Goal: Transaction & Acquisition: Book appointment/travel/reservation

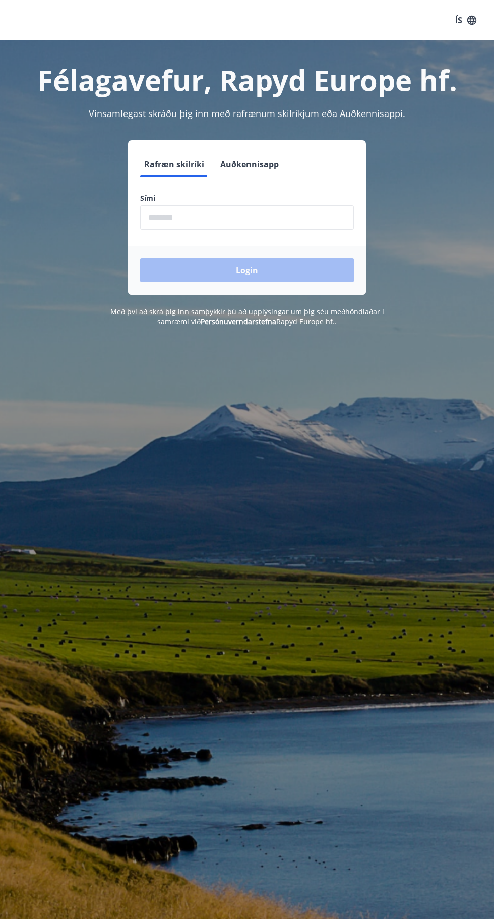
click at [172, 216] on input "phone" at bounding box center [247, 217] width 214 height 25
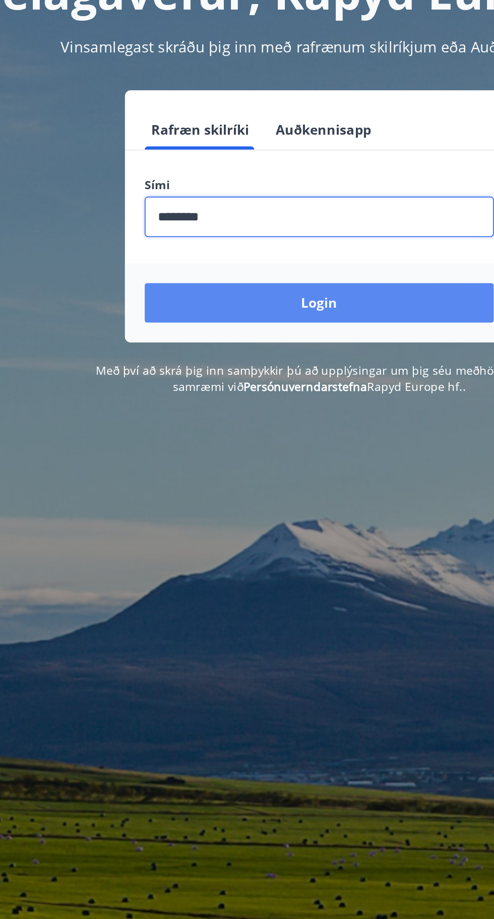
type input "********"
click at [185, 276] on button "Login" at bounding box center [247, 270] width 214 height 24
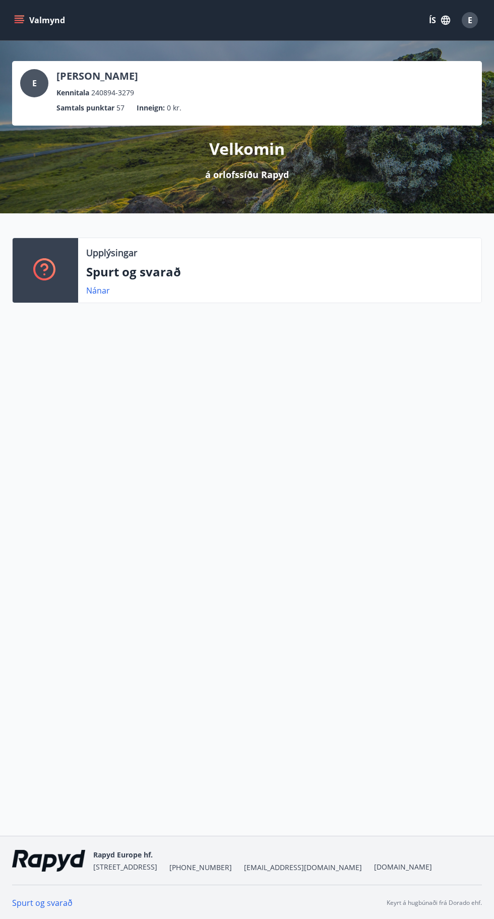
click at [33, 24] on button "Valmynd" at bounding box center [40, 20] width 57 height 18
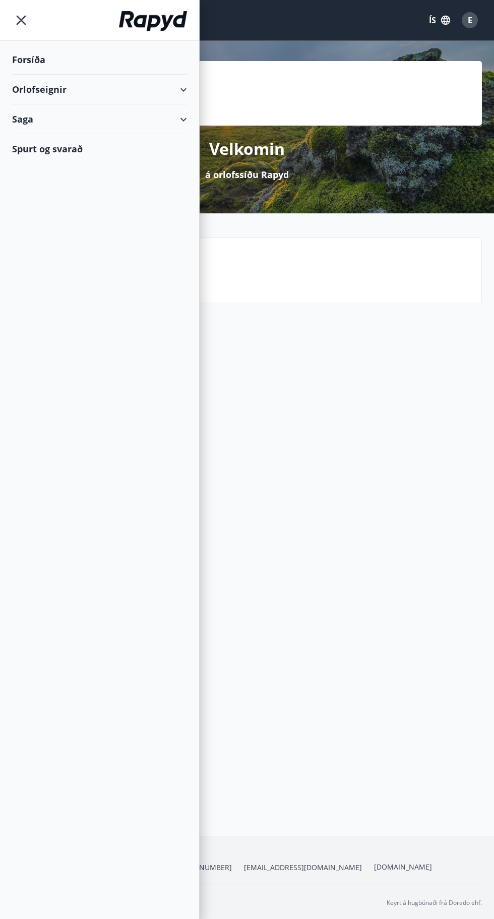
click at [173, 85] on div "Orlofseignir" at bounding box center [99, 90] width 175 height 30
click at [56, 136] on div "Bókunardagatal" at bounding box center [99, 136] width 159 height 21
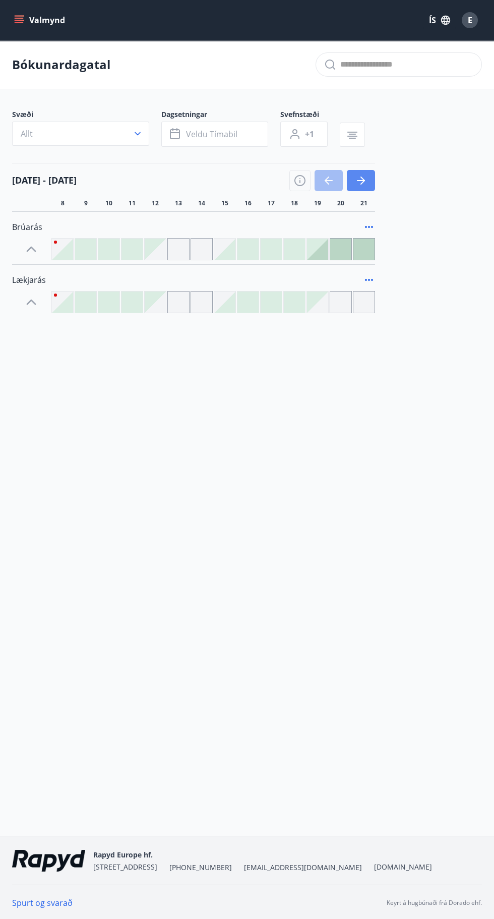
click at [365, 176] on icon "button" at bounding box center [361, 180] width 12 height 12
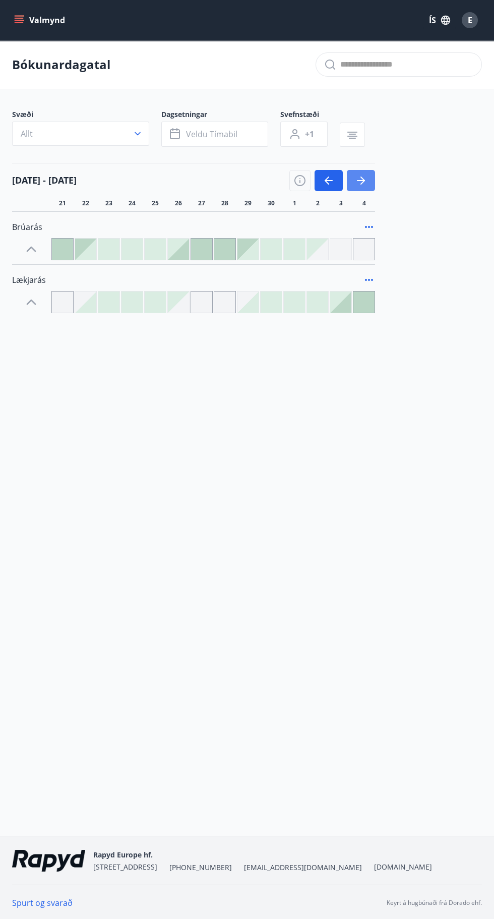
click at [364, 183] on icon "button" at bounding box center [361, 180] width 12 height 12
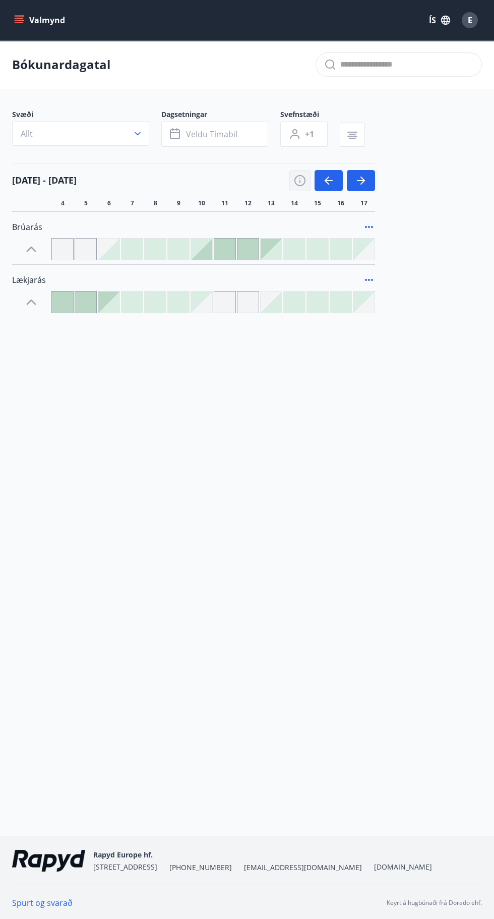
click at [300, 180] on icon "button" at bounding box center [300, 180] width 12 height 12
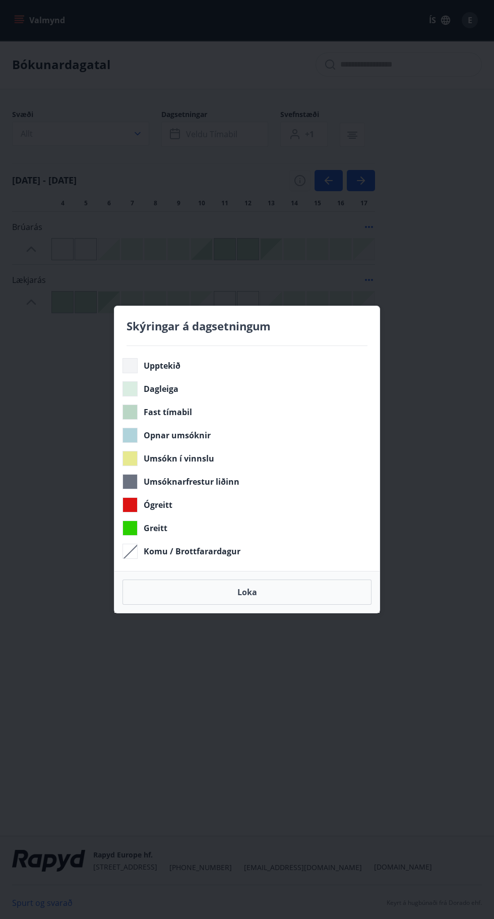
click at [288, 233] on div "Skýringar á dagsetningum Upptekið Dagleiga Fast tímabil Opnar umsóknir Umsókn í…" at bounding box center [247, 459] width 494 height 919
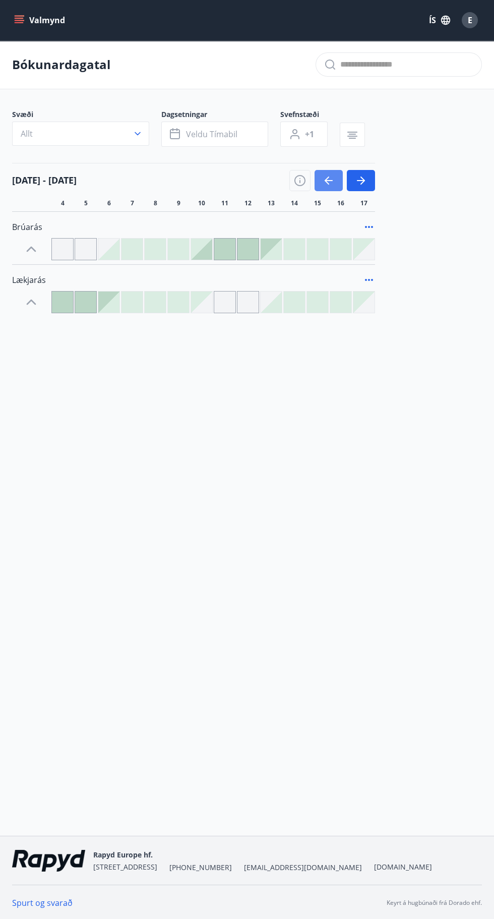
click at [329, 180] on icon "button" at bounding box center [329, 180] width 8 height 1
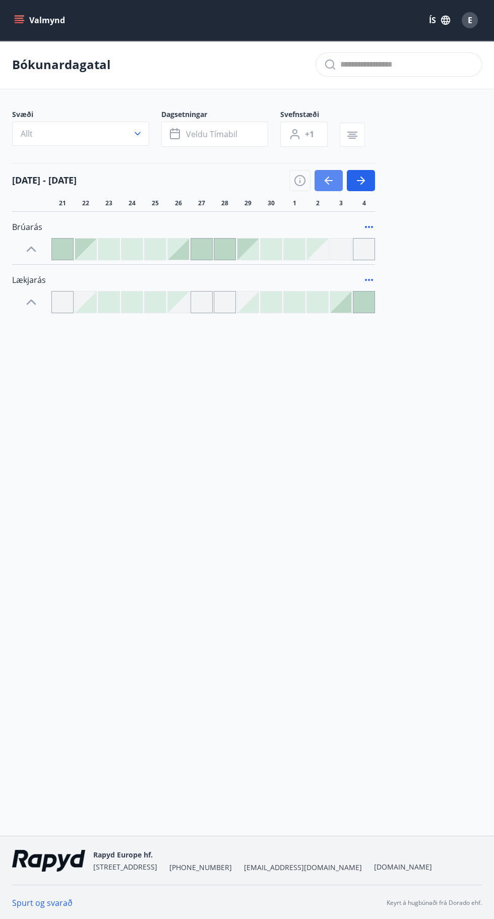
click at [333, 186] on icon "button" at bounding box center [329, 180] width 12 height 12
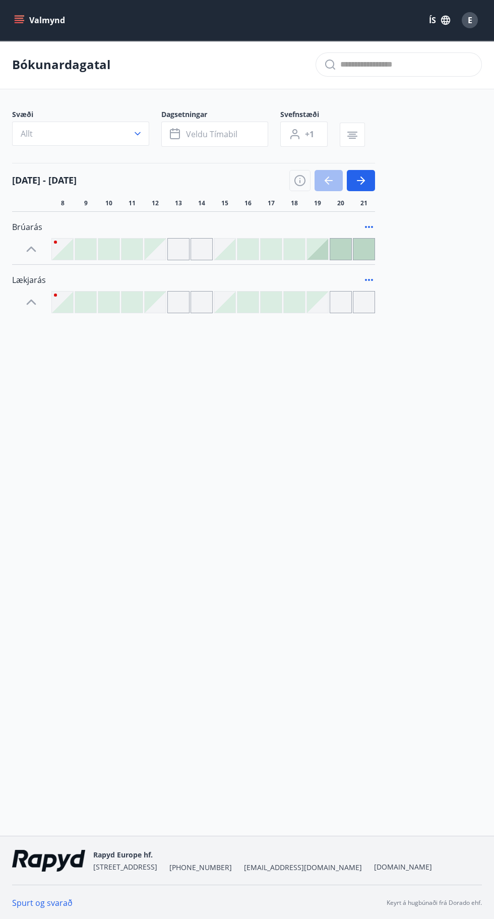
click at [239, 312] on div at bounding box center [247, 301] width 21 height 21
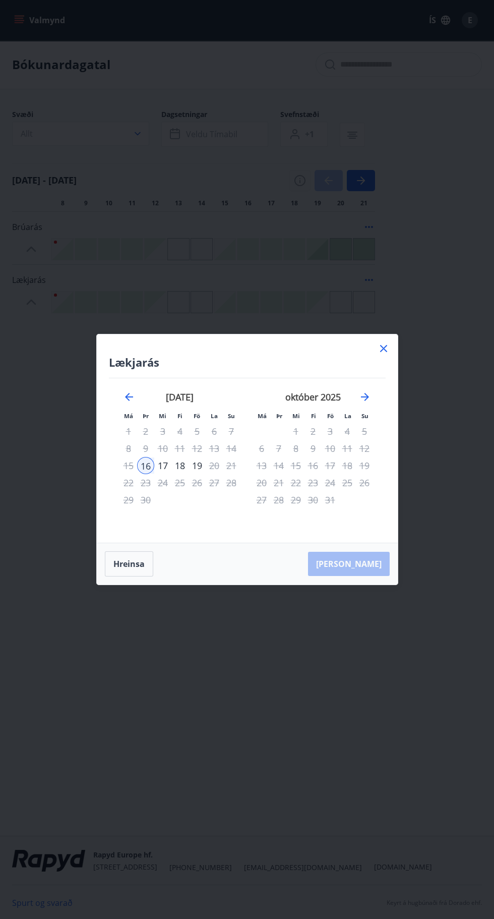
click at [192, 463] on div "19" at bounding box center [197, 465] width 17 height 17
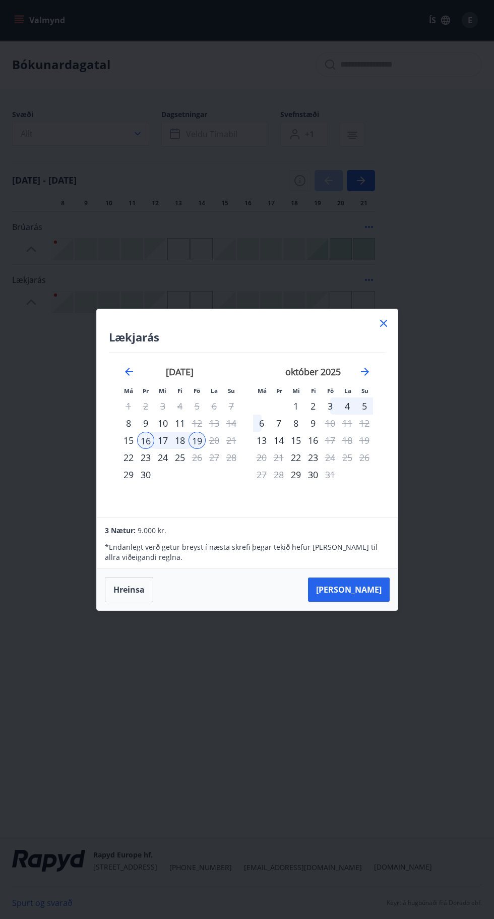
click at [383, 323] on icon at bounding box center [384, 323] width 2 height 2
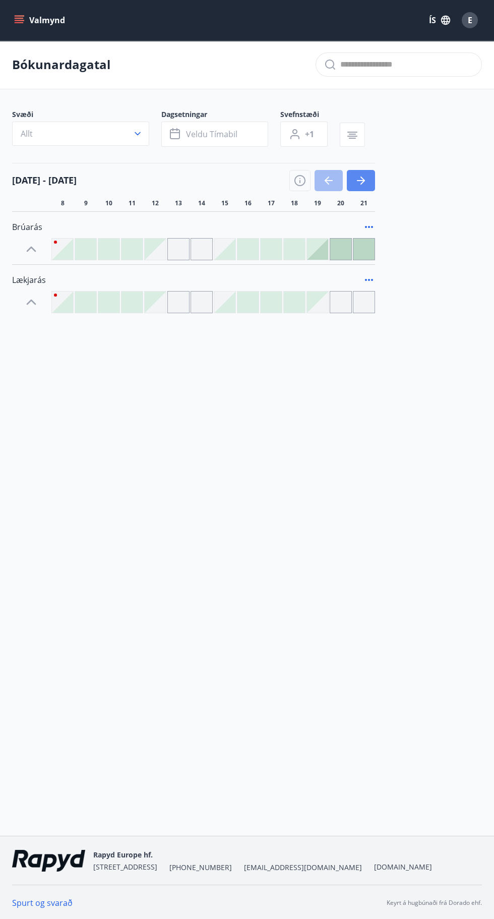
click at [361, 180] on icon "button" at bounding box center [361, 180] width 8 height 1
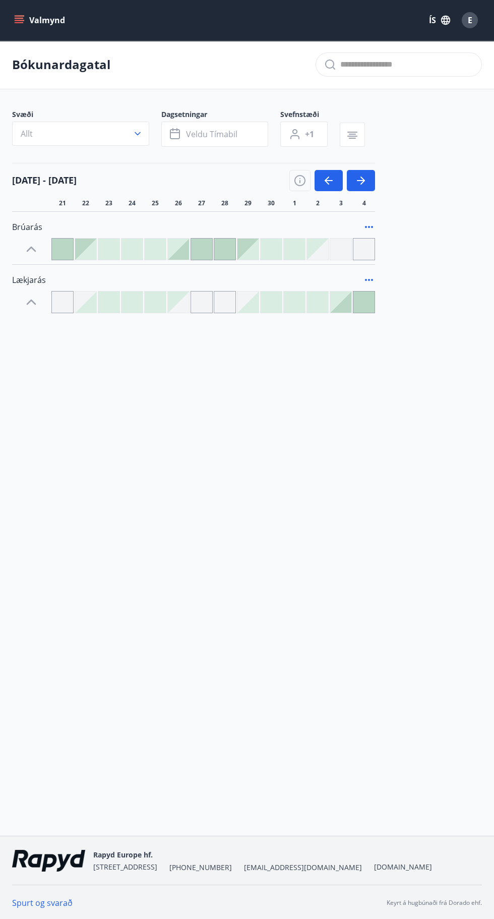
click at [116, 305] on div at bounding box center [108, 301] width 21 height 21
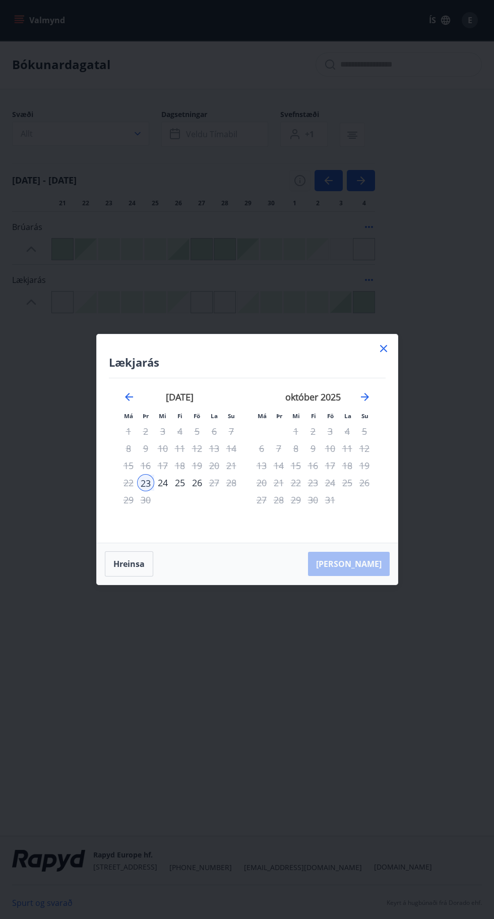
click at [380, 348] on icon at bounding box center [384, 348] width 12 height 12
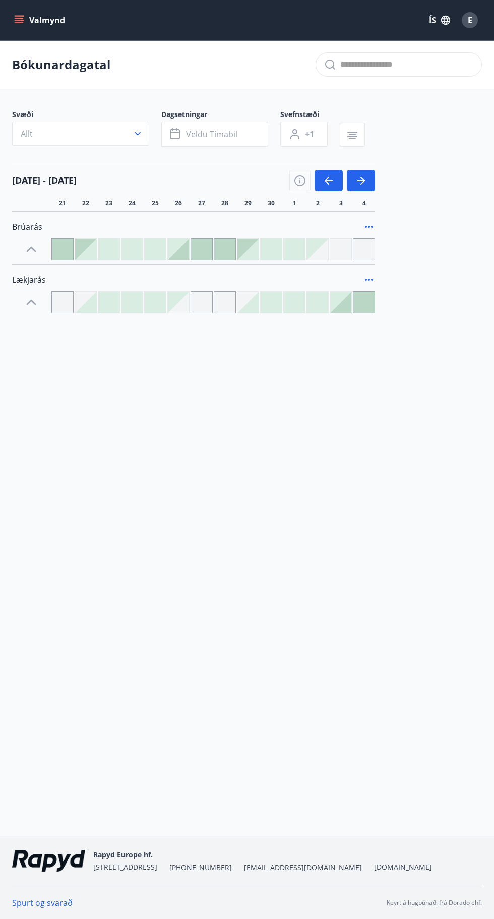
click at [19, 20] on icon "menu" at bounding box center [20, 20] width 11 height 1
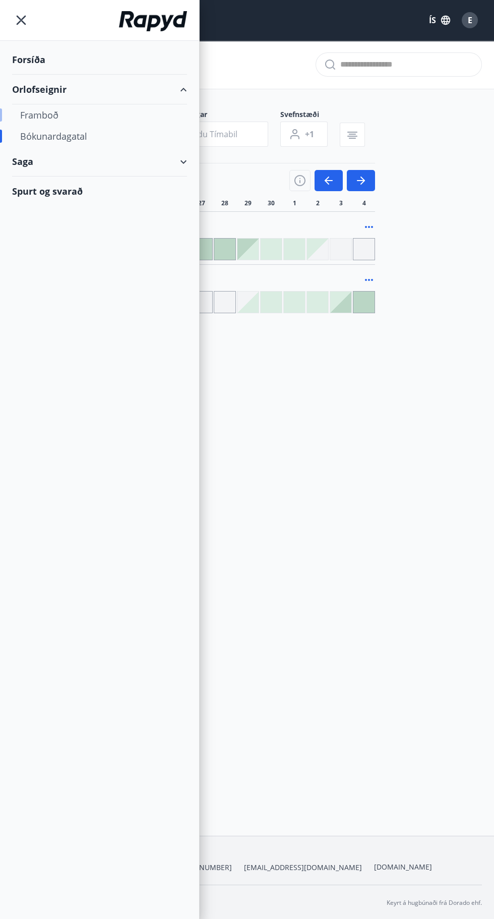
click at [23, 118] on div "Framboð" at bounding box center [99, 114] width 159 height 21
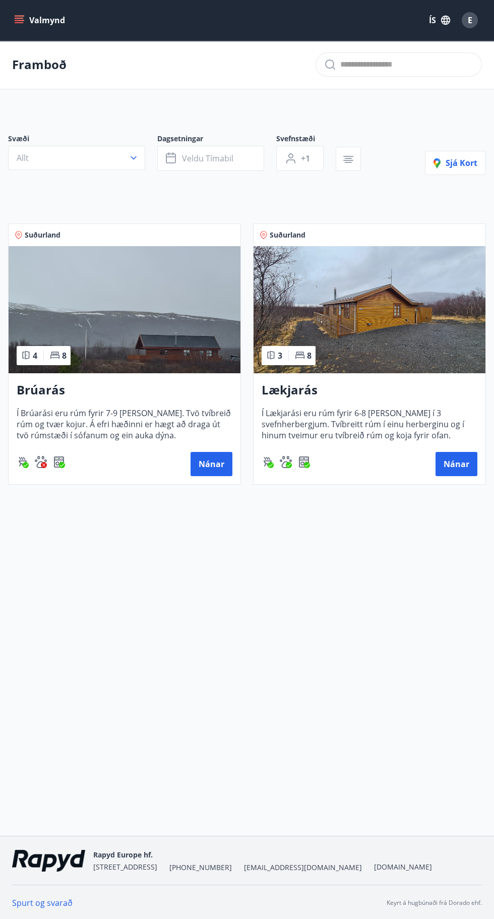
click at [19, 23] on icon "menu" at bounding box center [19, 22] width 9 height 1
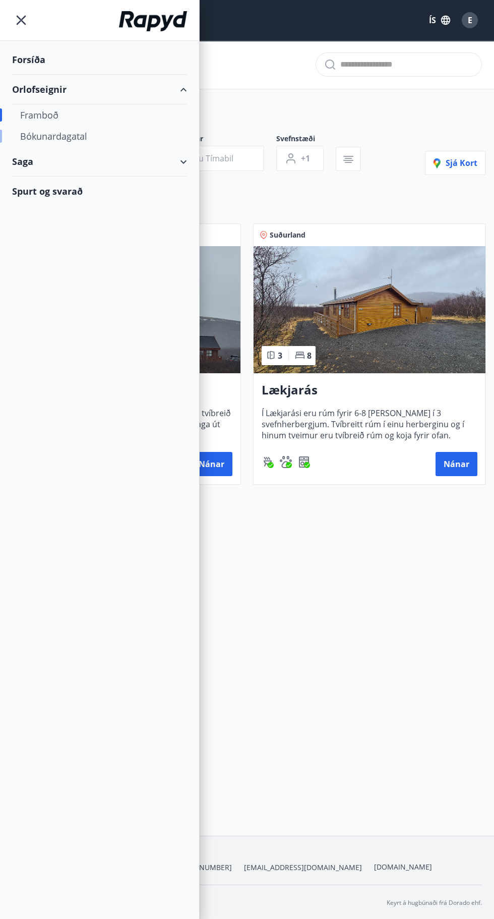
click at [43, 137] on div "Bókunardagatal" at bounding box center [99, 136] width 159 height 21
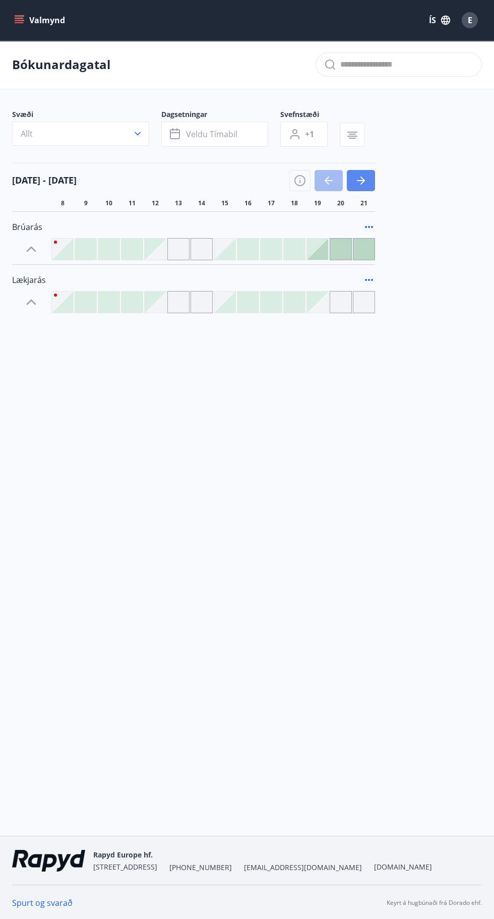
click at [365, 185] on icon "button" at bounding box center [361, 180] width 12 height 12
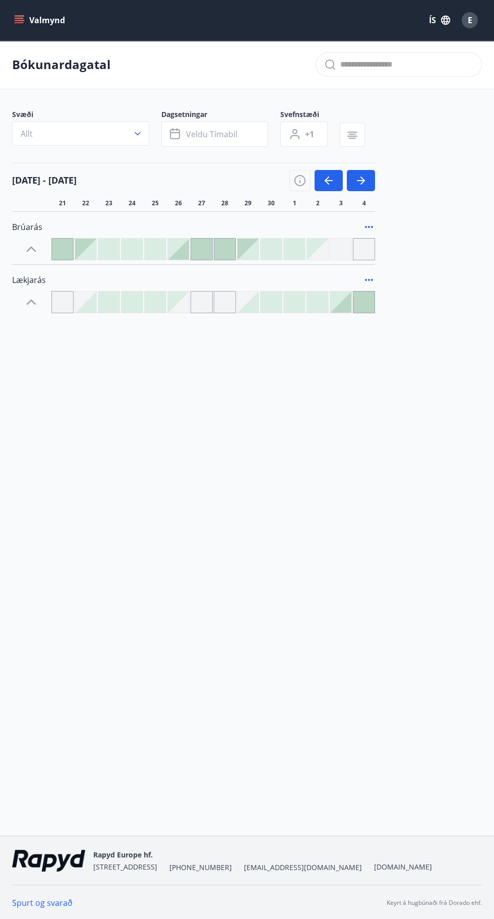
click at [26, 299] on icon at bounding box center [31, 302] width 16 height 16
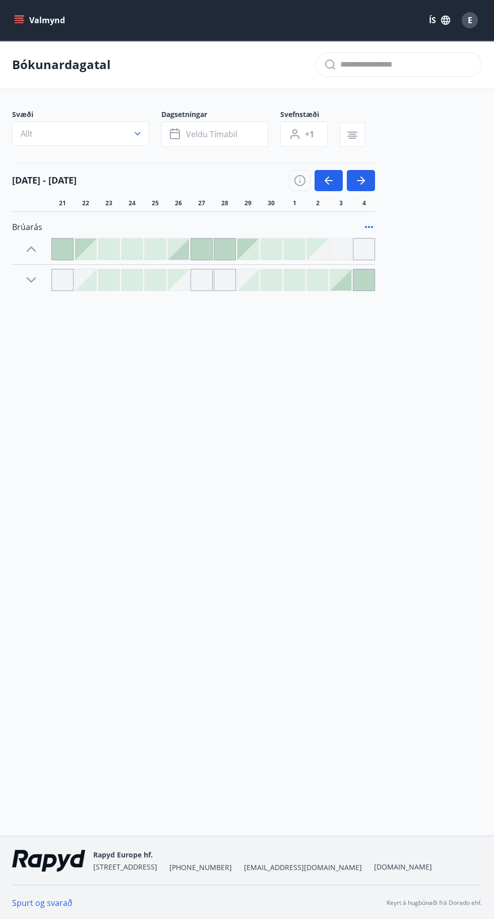
click at [28, 281] on icon at bounding box center [31, 280] width 16 height 16
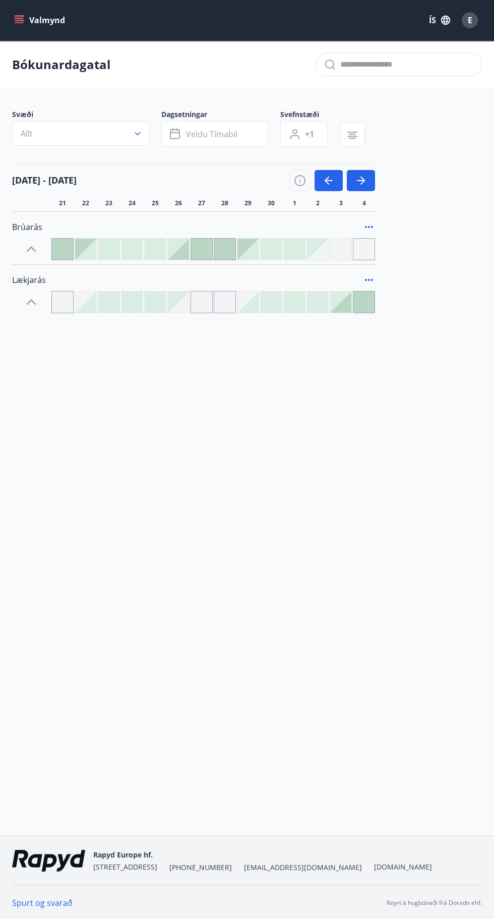
click at [370, 284] on icon at bounding box center [369, 280] width 12 height 12
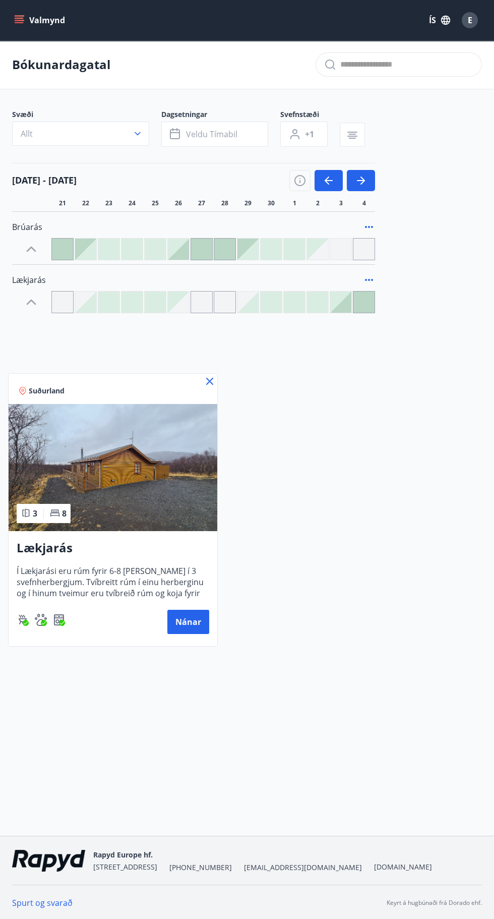
click at [203, 385] on div "Suðurland" at bounding box center [113, 389] width 209 height 30
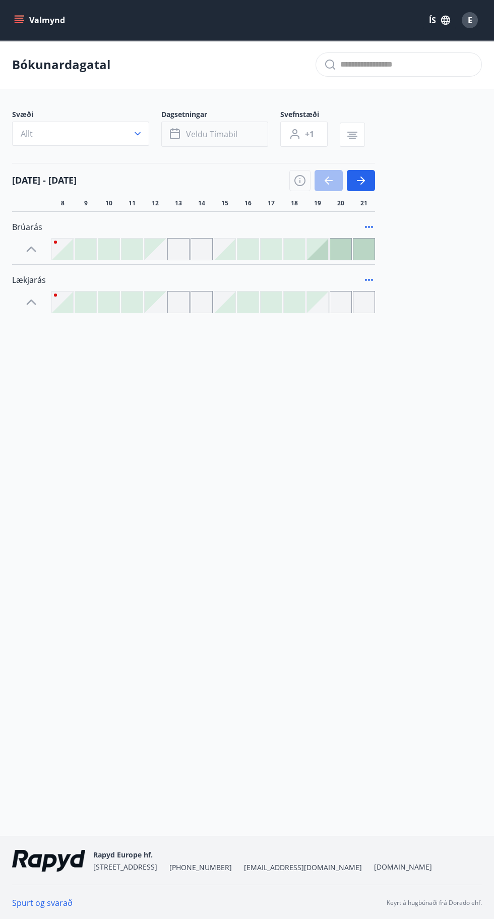
click at [202, 131] on span "Veldu tímabil" at bounding box center [211, 134] width 51 height 11
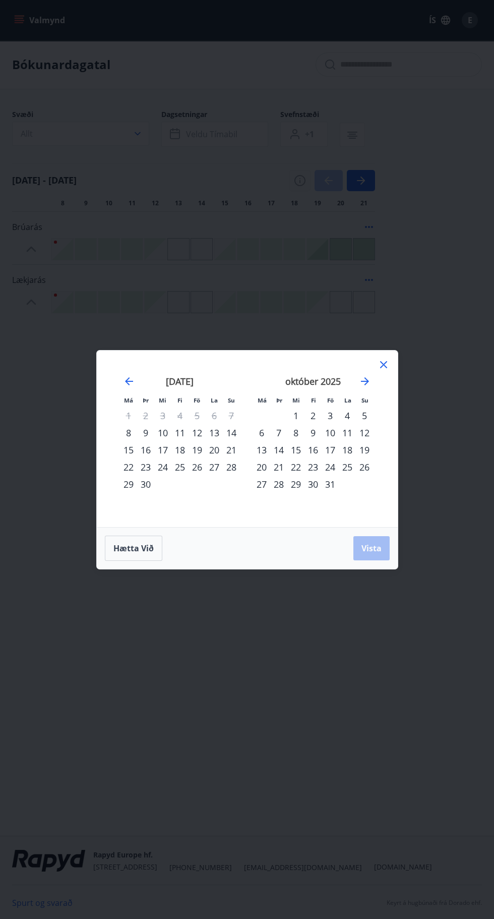
click at [389, 361] on icon at bounding box center [384, 364] width 12 height 12
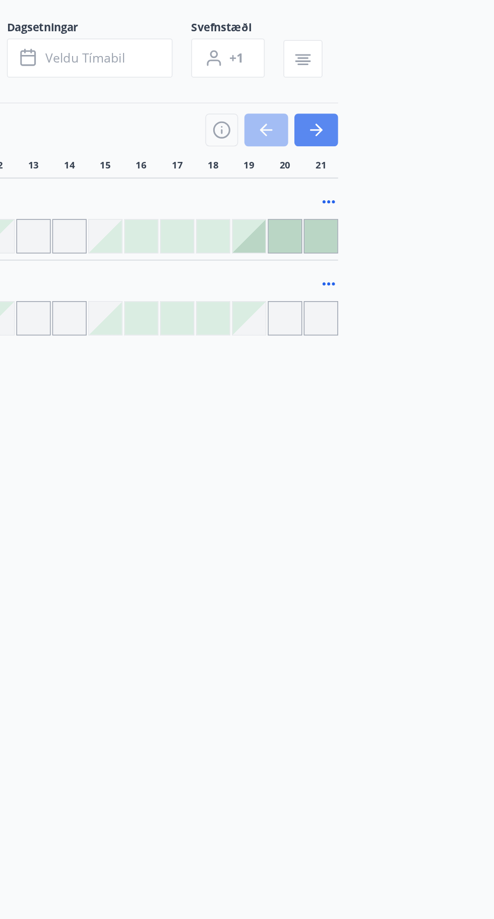
click at [362, 181] on icon "button" at bounding box center [361, 180] width 12 height 12
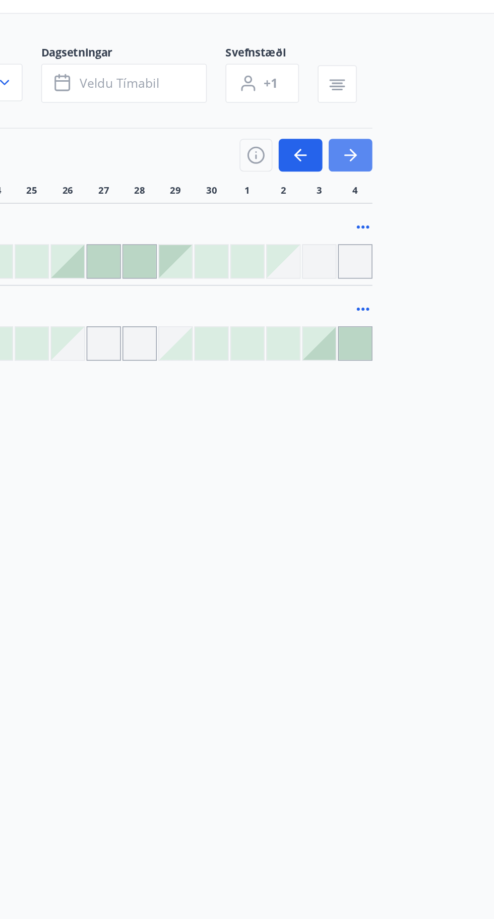
click at [370, 189] on button "button" at bounding box center [361, 180] width 28 height 21
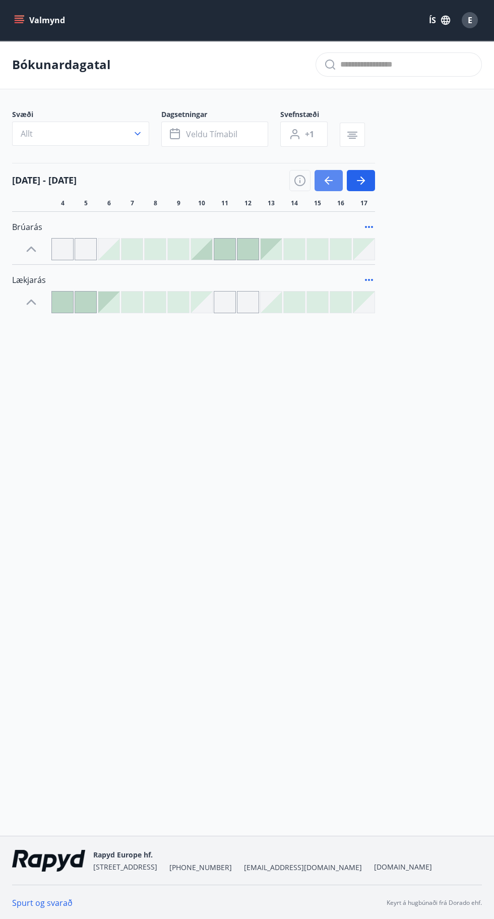
click at [327, 180] on icon "button" at bounding box center [329, 180] width 8 height 1
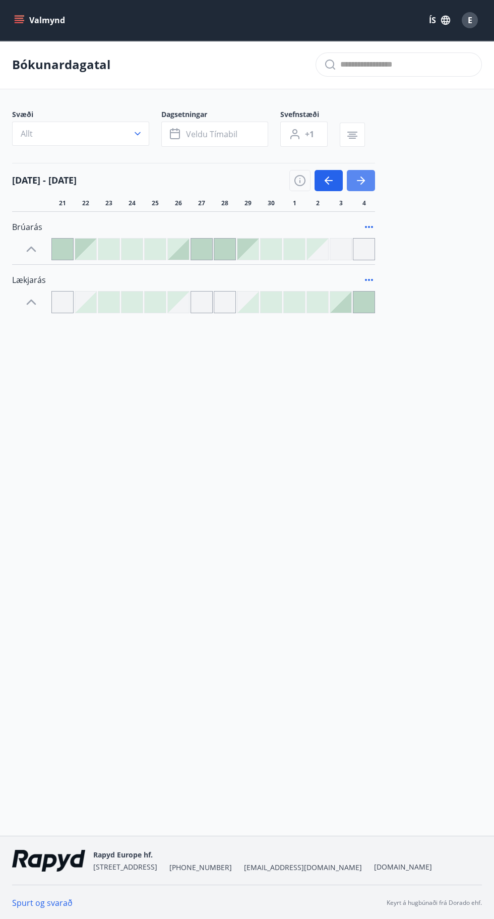
click at [357, 184] on icon "button" at bounding box center [361, 180] width 12 height 12
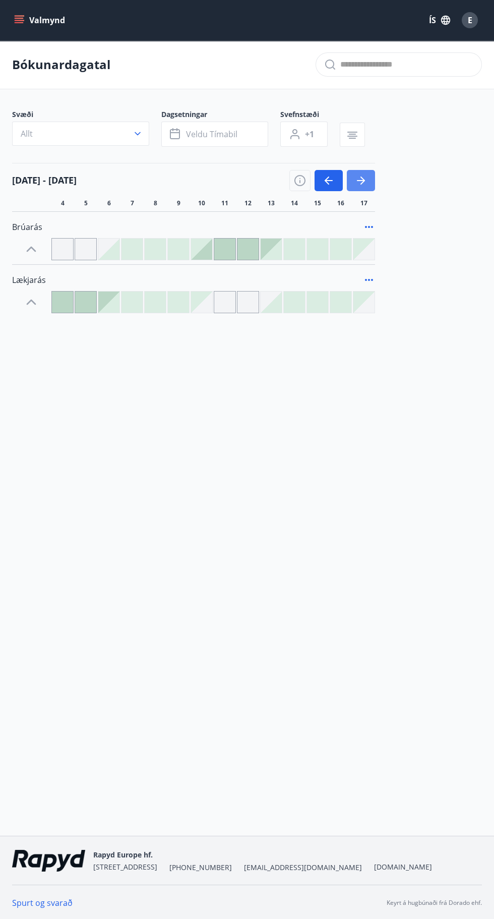
click at [361, 180] on icon "button" at bounding box center [361, 180] width 8 height 1
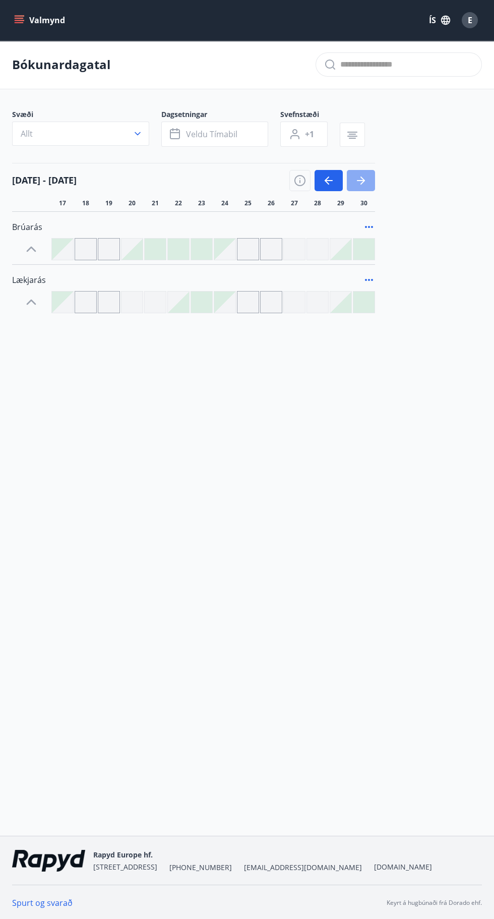
click at [361, 180] on icon "button" at bounding box center [361, 180] width 8 height 1
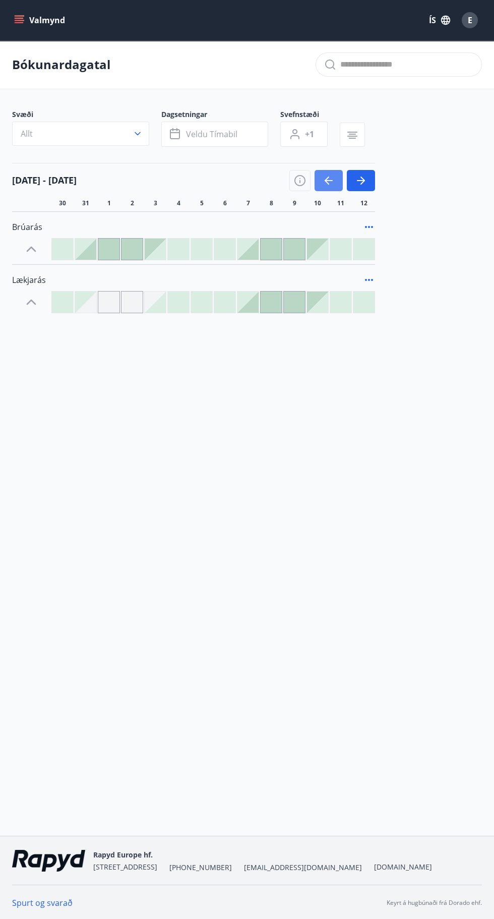
click at [329, 176] on icon "button" at bounding box center [327, 180] width 5 height 8
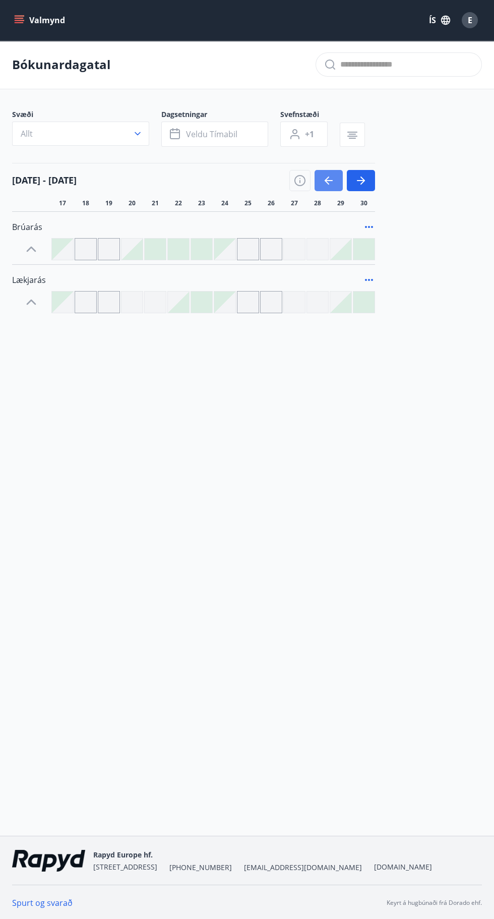
click at [329, 180] on icon "button" at bounding box center [329, 180] width 8 height 1
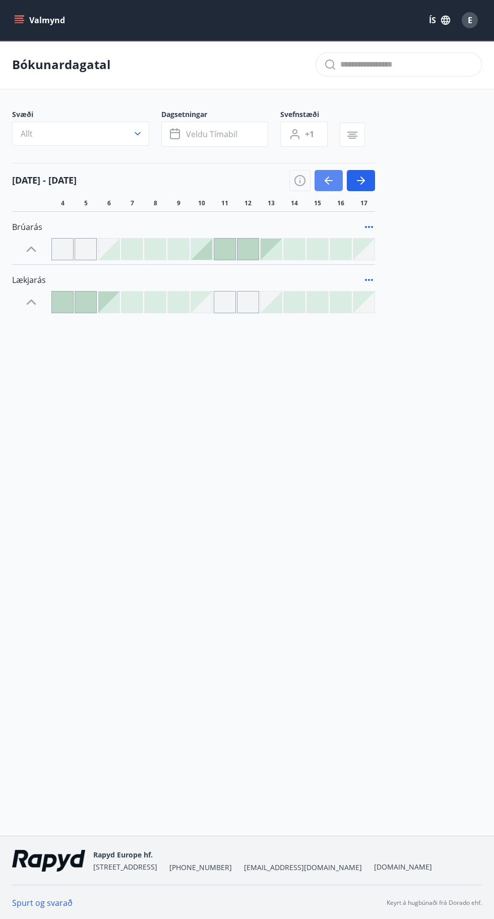
click at [329, 180] on icon "button" at bounding box center [329, 180] width 8 height 1
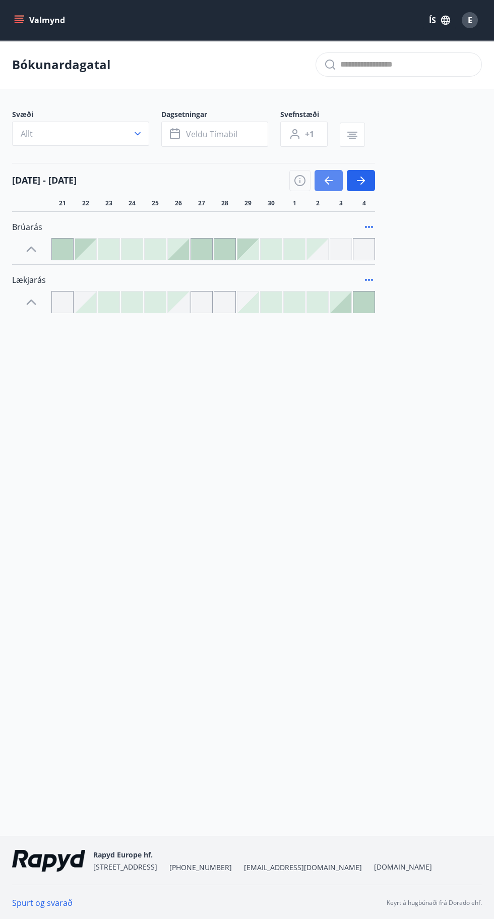
click at [329, 180] on icon "button" at bounding box center [329, 180] width 8 height 1
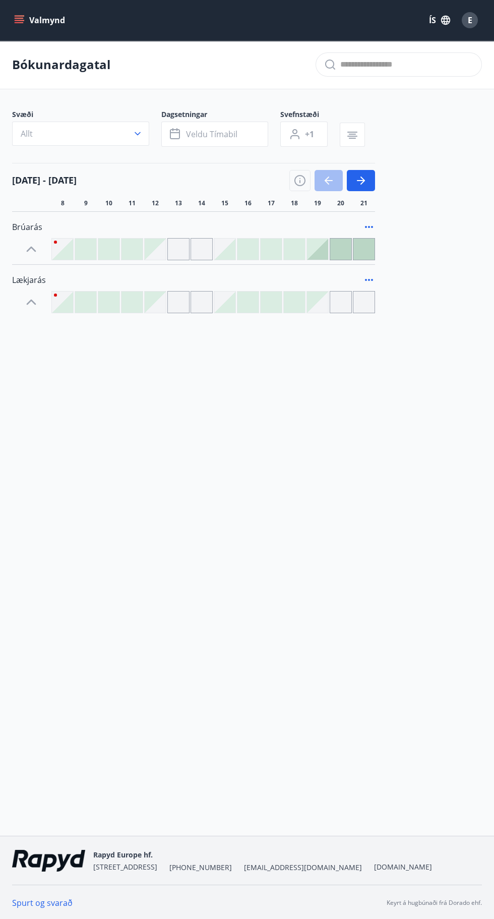
click at [330, 180] on div at bounding box center [332, 180] width 86 height 21
click at [361, 180] on icon "button" at bounding box center [361, 180] width 8 height 1
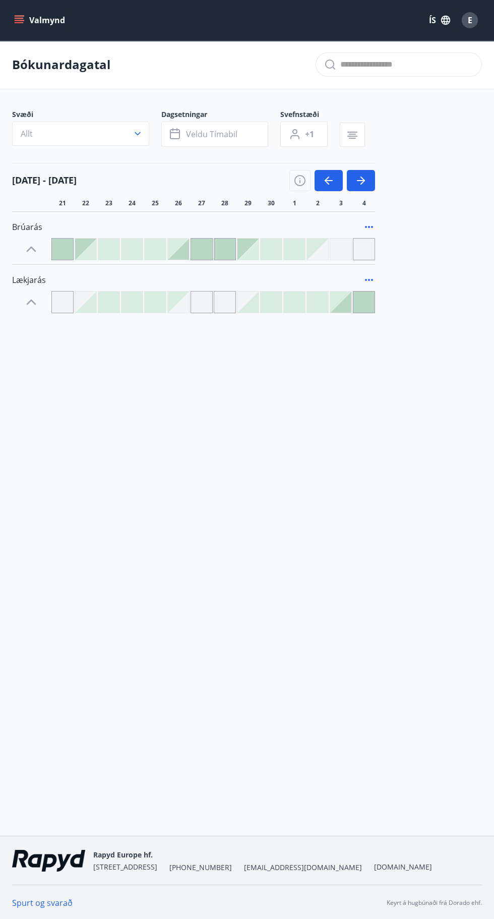
click at [319, 310] on div at bounding box center [317, 301] width 21 height 21
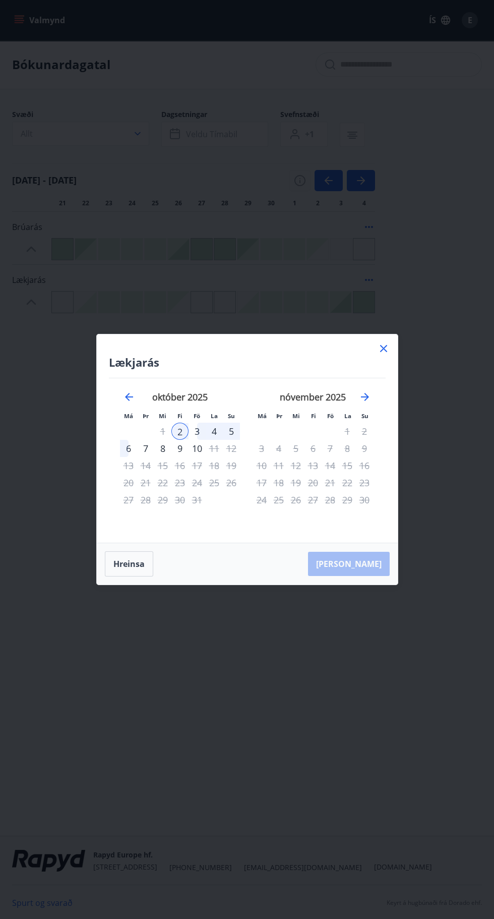
click at [179, 450] on div "9" at bounding box center [179, 448] width 17 height 17
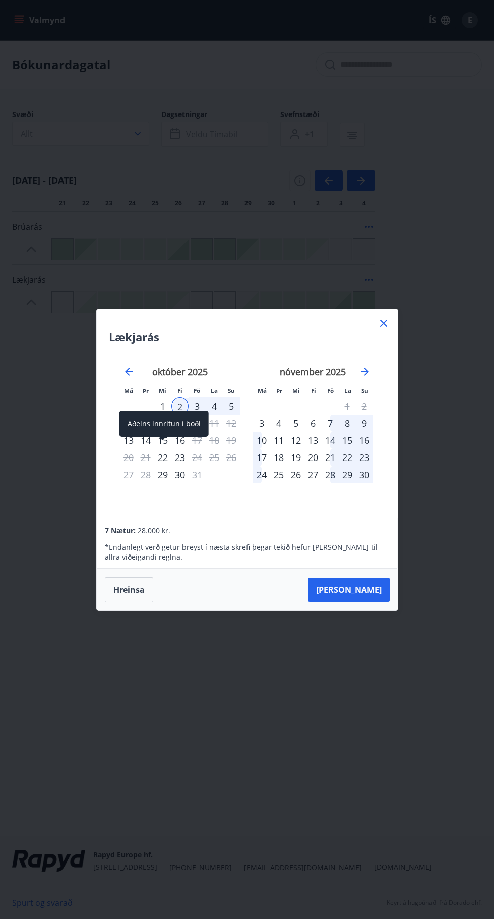
click at [382, 326] on icon at bounding box center [384, 323] width 12 height 12
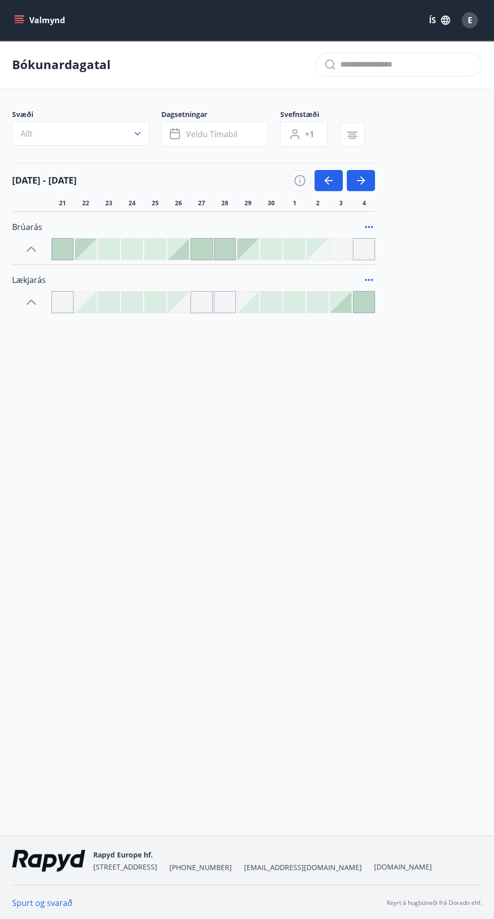
click at [344, 293] on div at bounding box center [340, 301] width 21 height 21
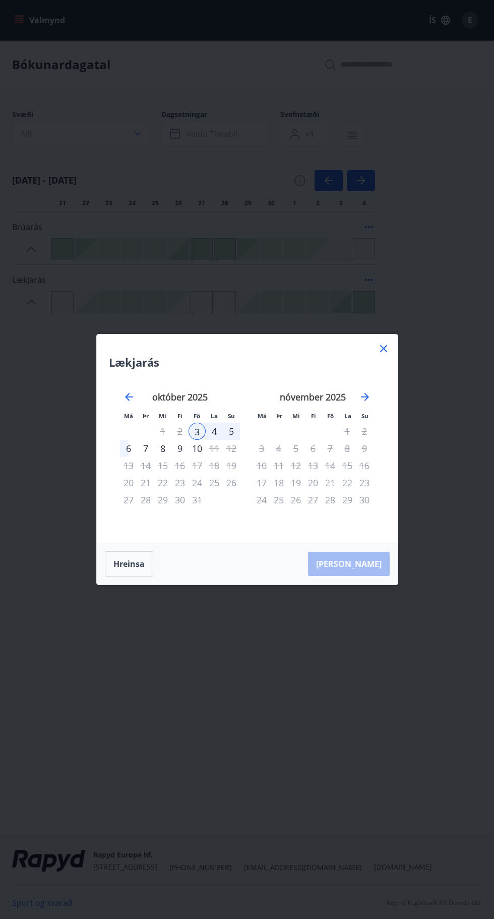
click at [383, 348] on icon at bounding box center [384, 349] width 2 height 2
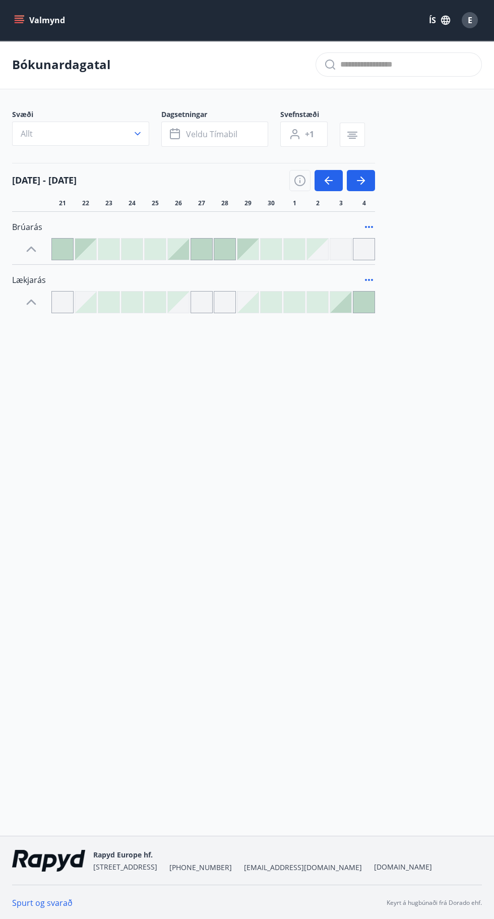
click at [365, 280] on icon at bounding box center [369, 280] width 12 height 12
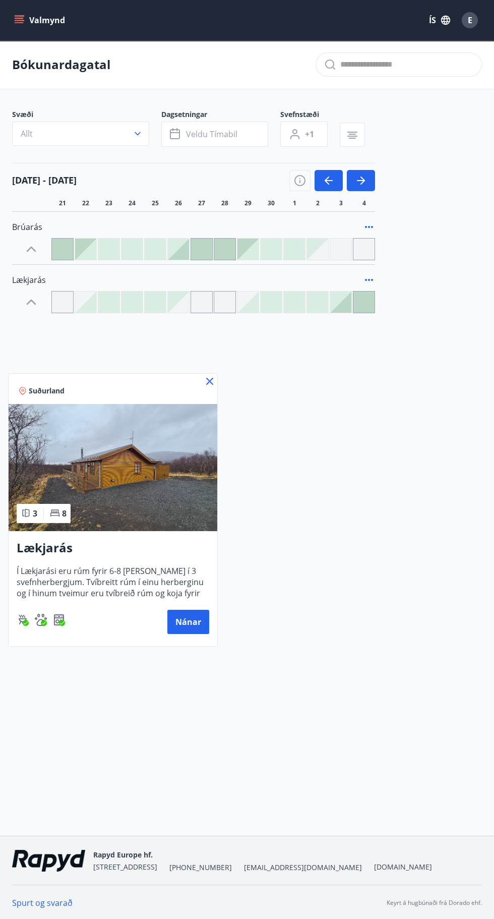
click at [201, 377] on div "Suðurland" at bounding box center [113, 389] width 209 height 30
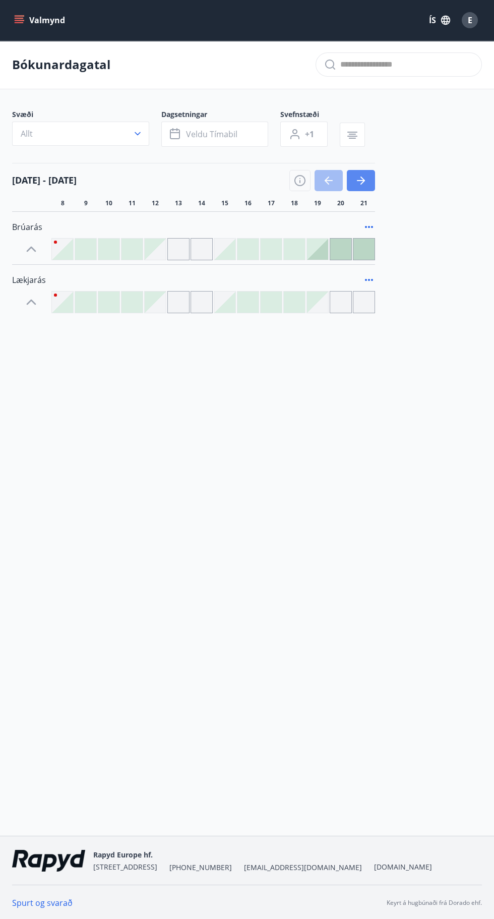
click at [365, 182] on icon "button" at bounding box center [361, 180] width 12 height 12
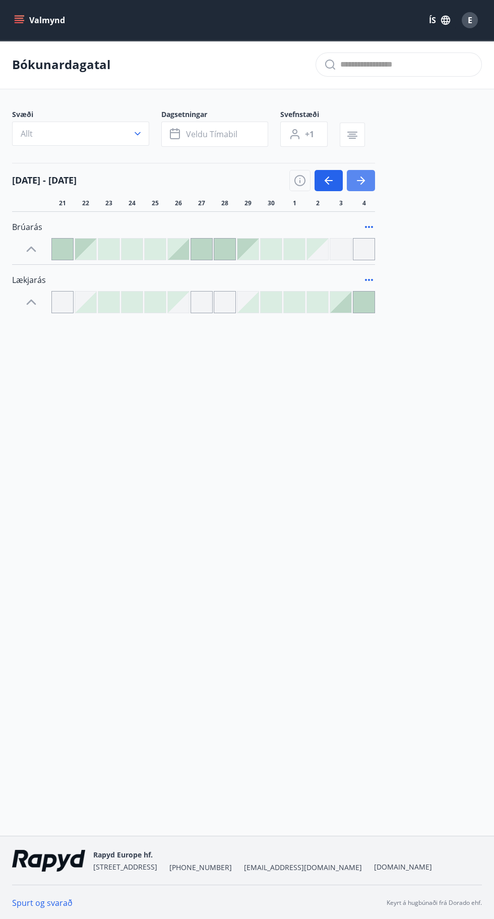
click at [364, 178] on icon "button" at bounding box center [361, 180] width 12 height 12
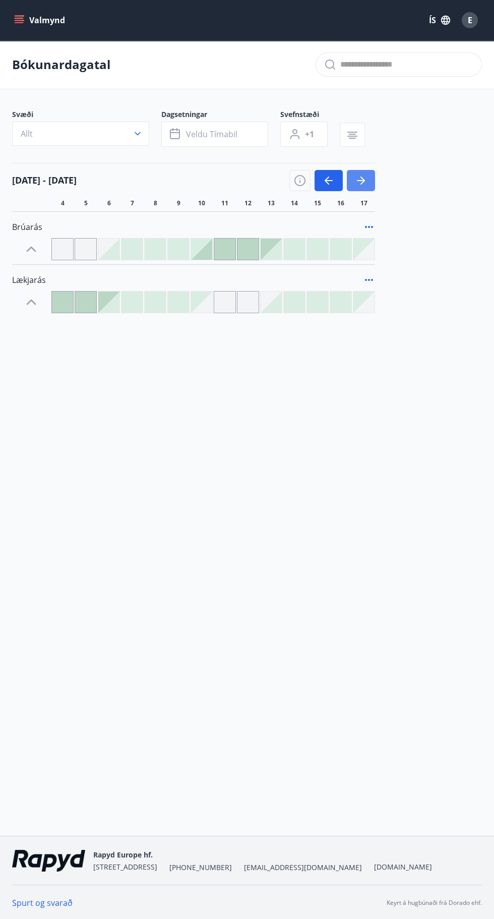
click at [363, 180] on icon "button" at bounding box center [361, 180] width 8 height 1
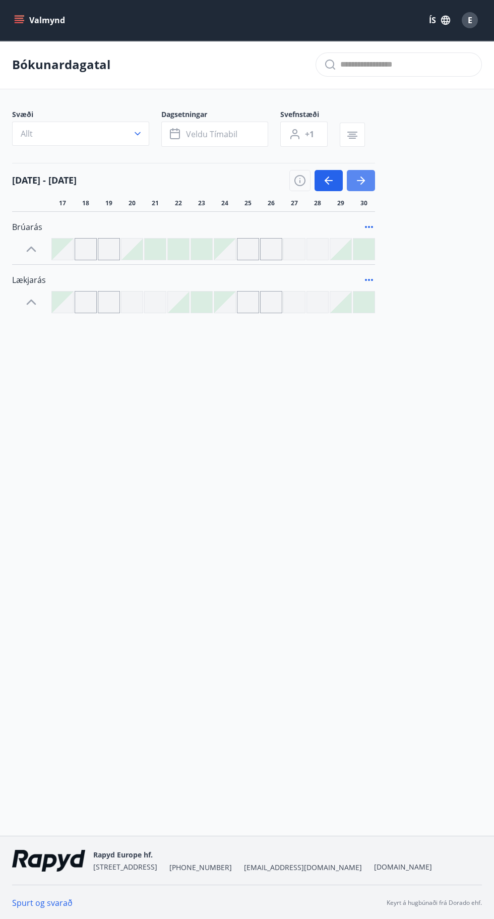
click at [366, 181] on icon "button" at bounding box center [361, 180] width 12 height 12
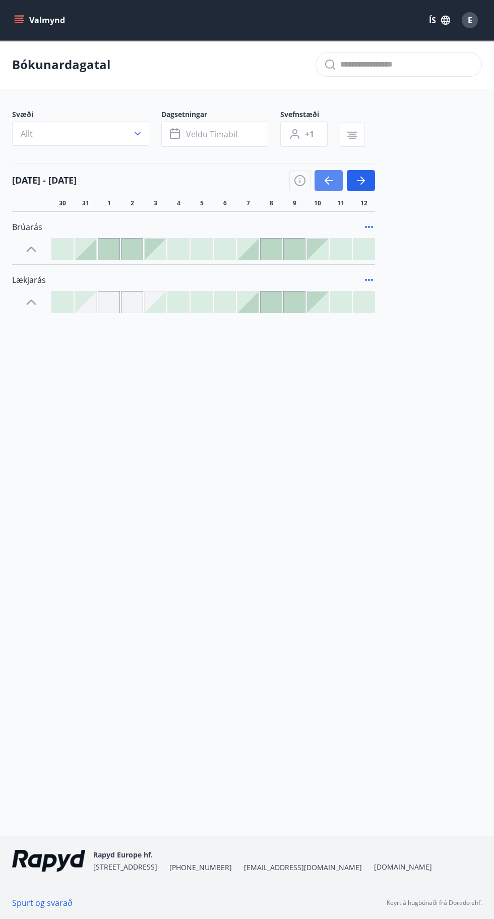
click at [325, 180] on icon "button" at bounding box center [329, 180] width 12 height 12
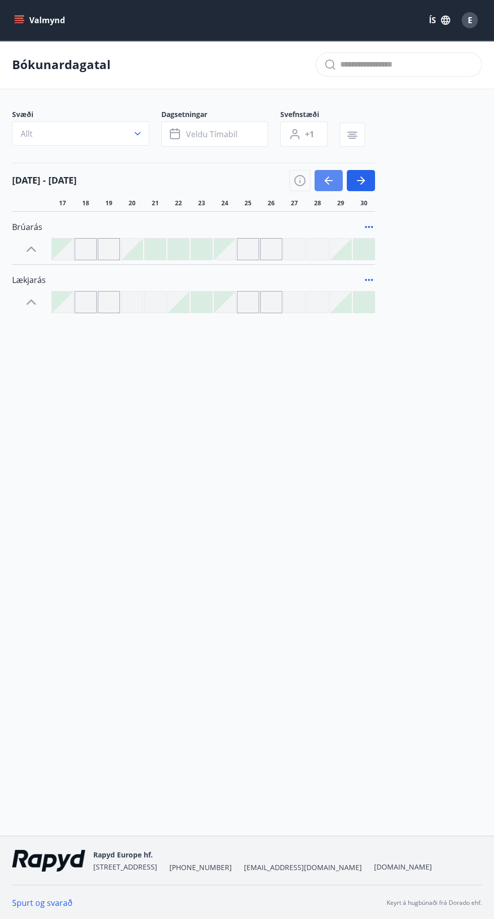
click at [332, 178] on icon "button" at bounding box center [329, 180] width 12 height 12
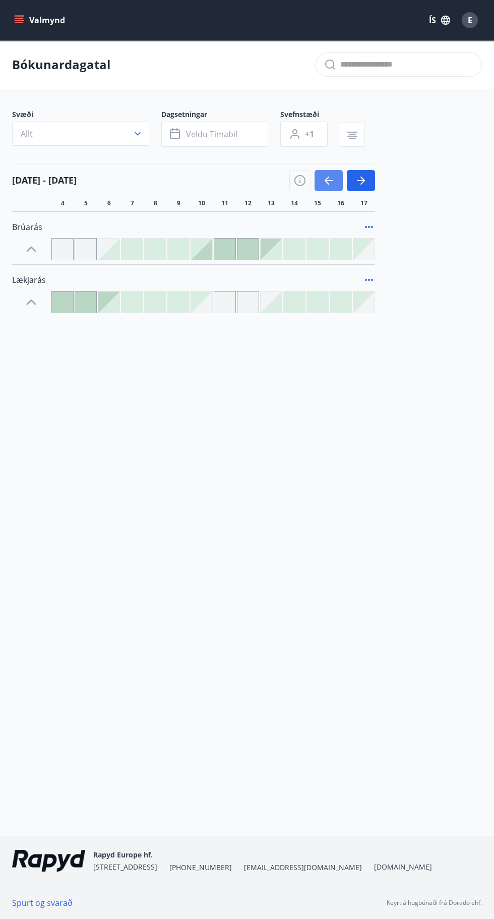
click at [334, 182] on icon "button" at bounding box center [329, 180] width 12 height 12
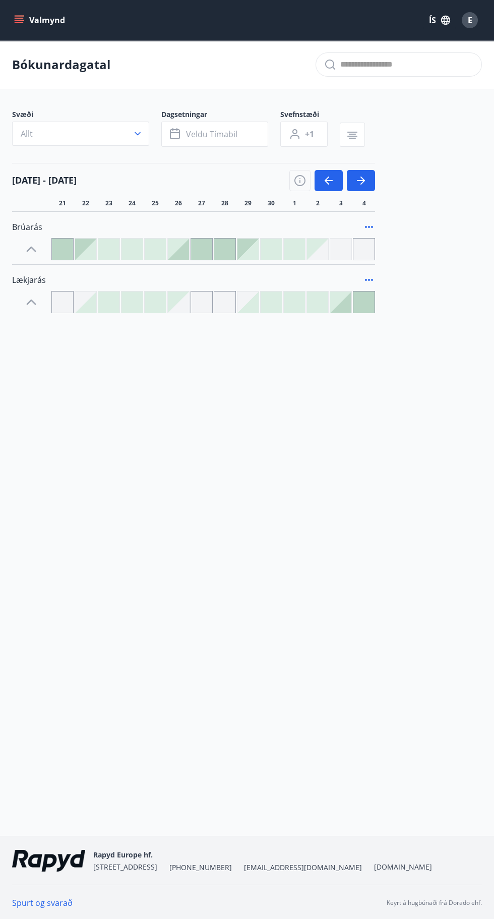
click at [312, 294] on div at bounding box center [317, 301] width 21 height 21
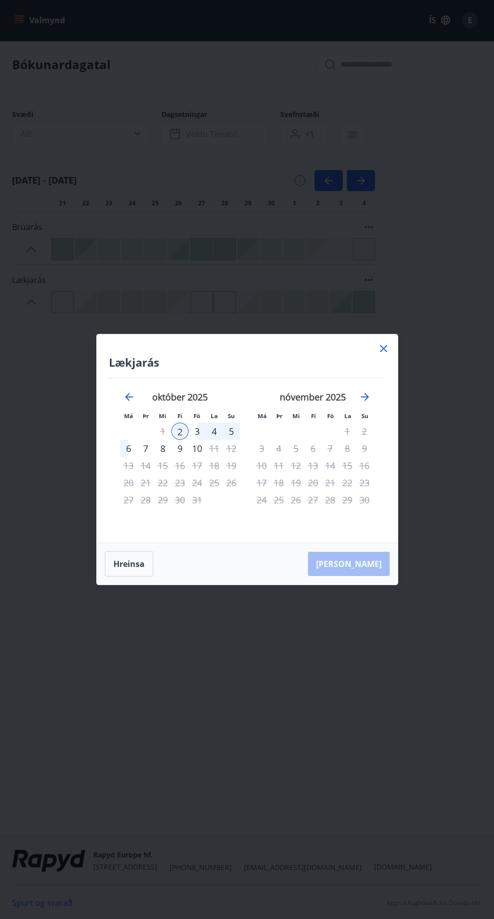
click at [179, 448] on div "9" at bounding box center [179, 448] width 17 height 17
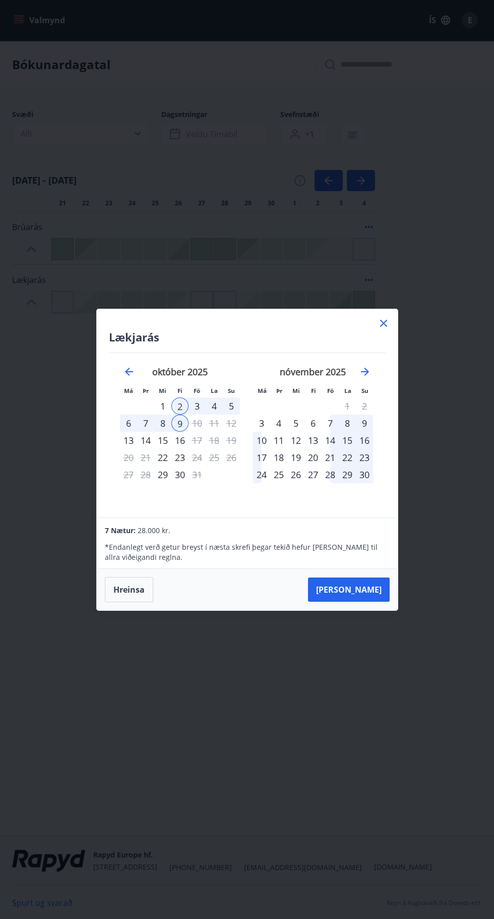
click at [383, 326] on icon at bounding box center [384, 323] width 12 height 12
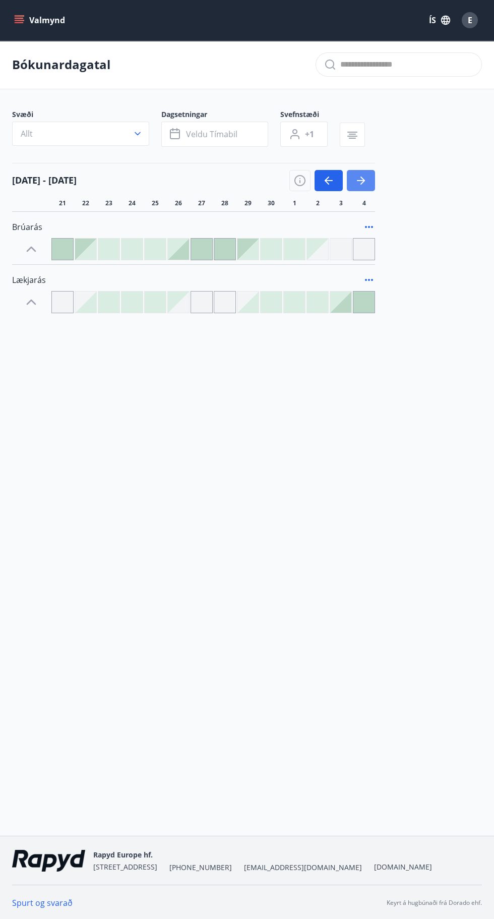
click at [361, 183] on icon "button" at bounding box center [361, 180] width 12 height 12
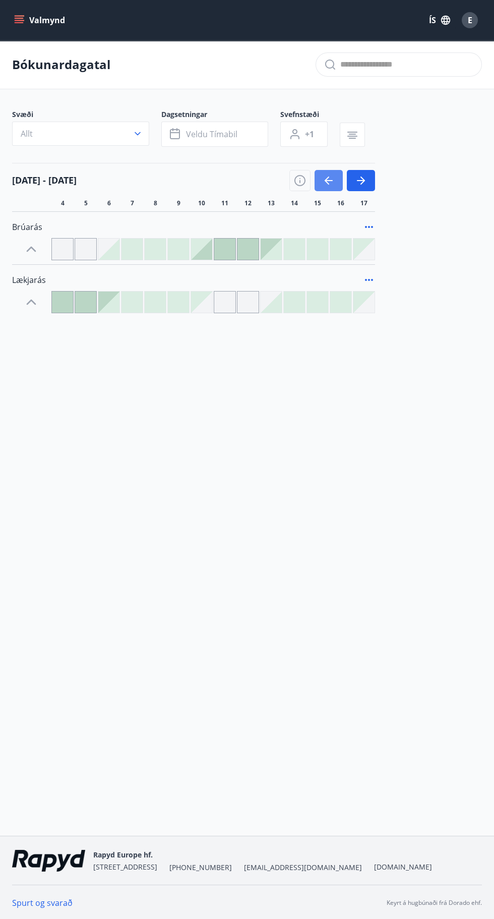
click at [327, 179] on icon "button" at bounding box center [329, 180] width 12 height 12
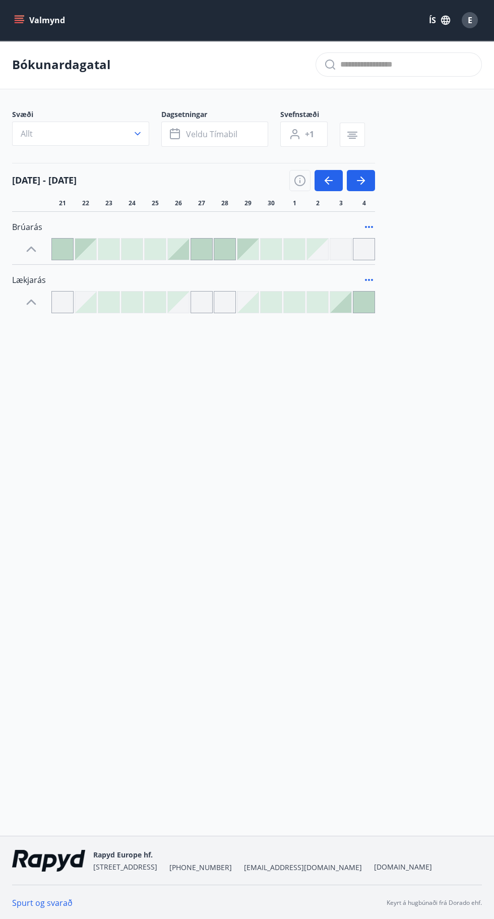
click at [318, 305] on div at bounding box center [317, 301] width 21 height 21
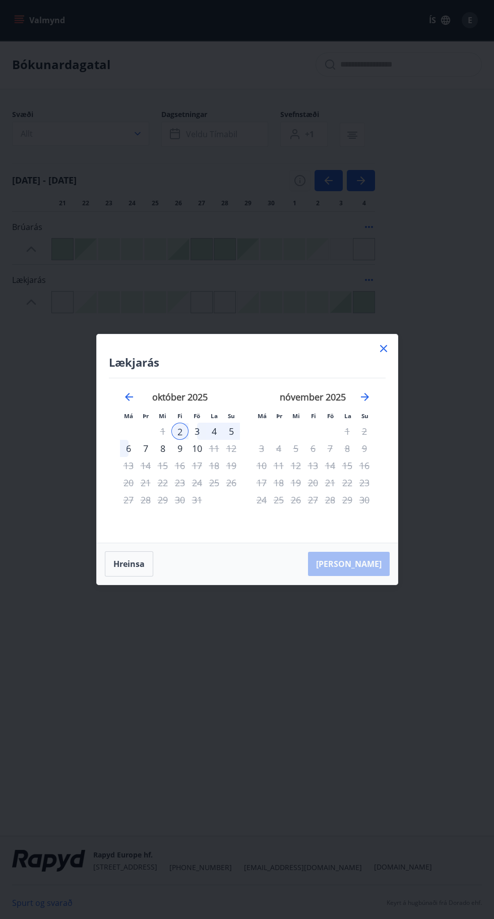
click at [182, 451] on div "9" at bounding box center [179, 448] width 17 height 17
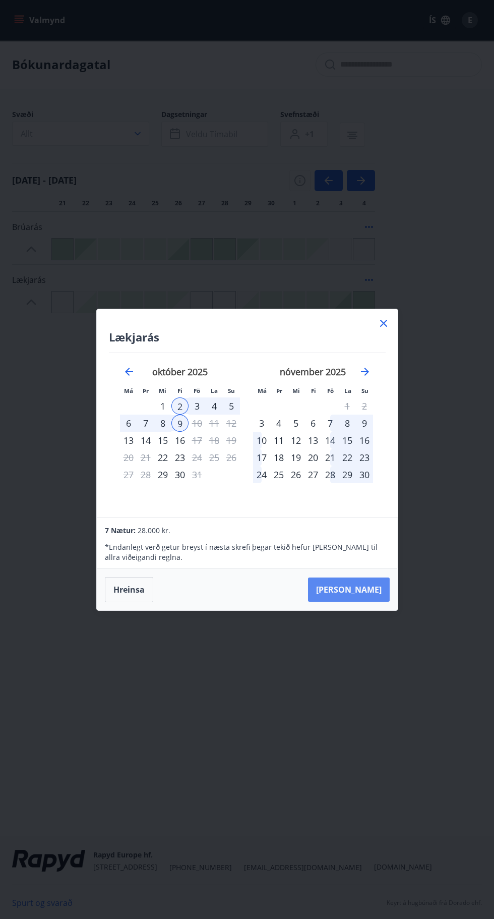
click at [350, 592] on button "Taka Frá" at bounding box center [349, 589] width 82 height 24
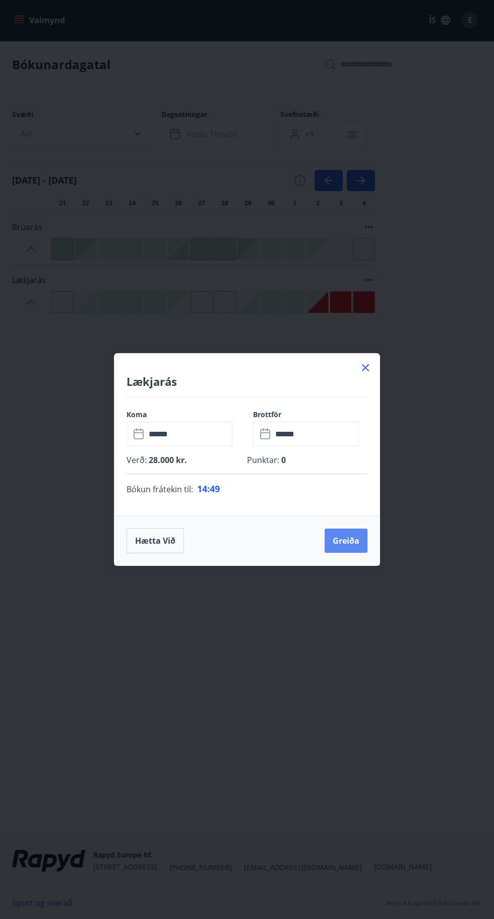
click at [339, 542] on button "Greiða" at bounding box center [346, 540] width 43 height 24
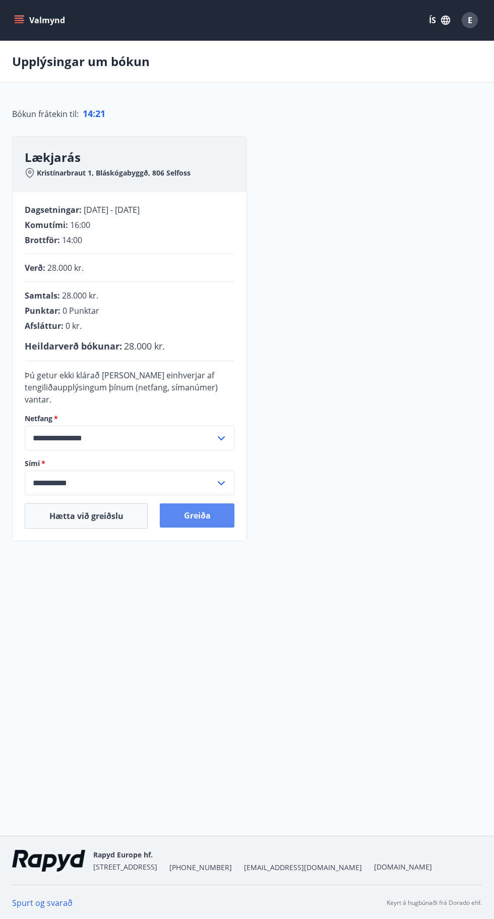
click at [200, 521] on button "Greiða" at bounding box center [197, 515] width 75 height 24
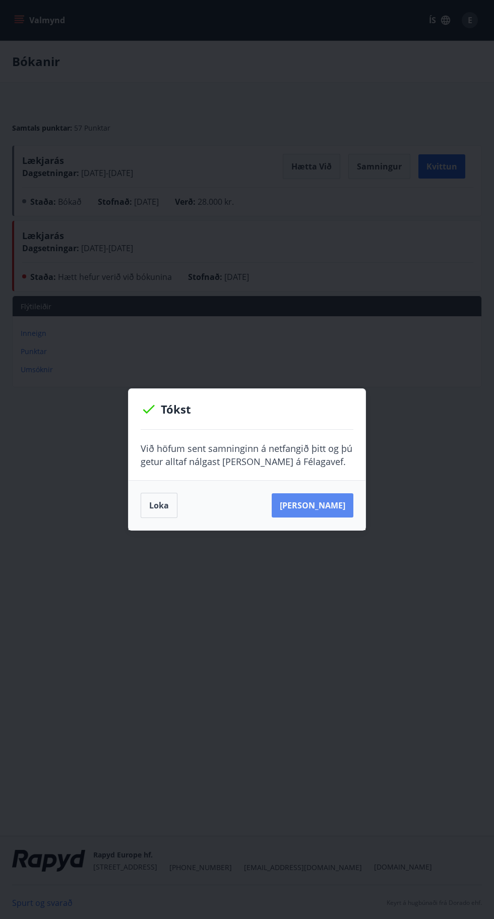
click at [308, 508] on button "[PERSON_NAME]" at bounding box center [313, 505] width 82 height 24
click at [155, 505] on button "Loka" at bounding box center [159, 505] width 37 height 25
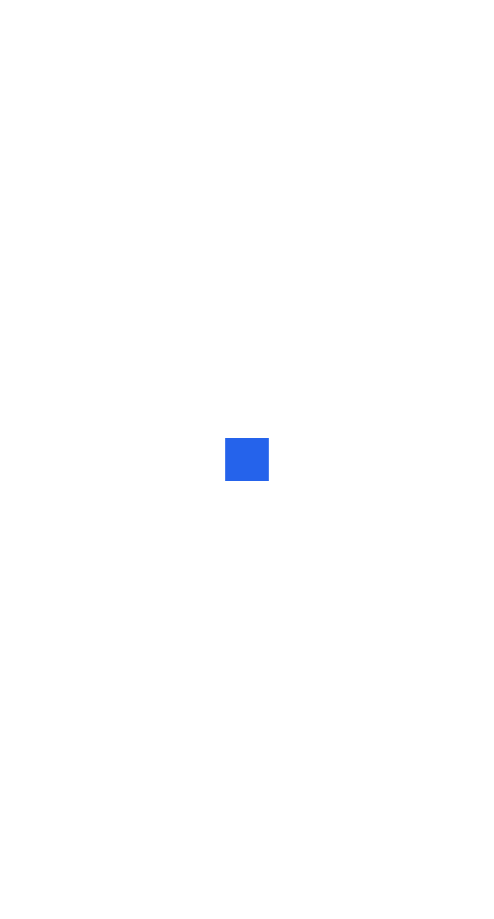
click at [23, 242] on div at bounding box center [247, 459] width 494 height 919
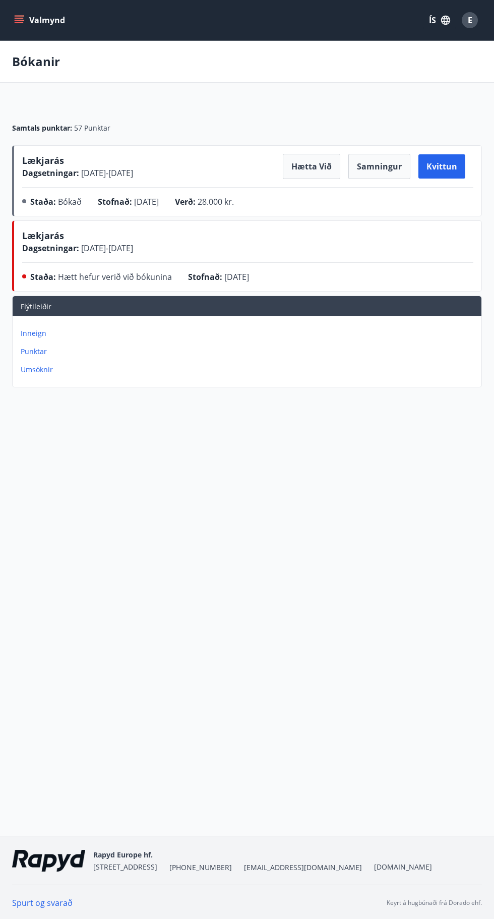
click at [40, 239] on span "Lækjarás" at bounding box center [43, 235] width 42 height 12
click at [36, 371] on p "Umsóknir" at bounding box center [249, 370] width 457 height 10
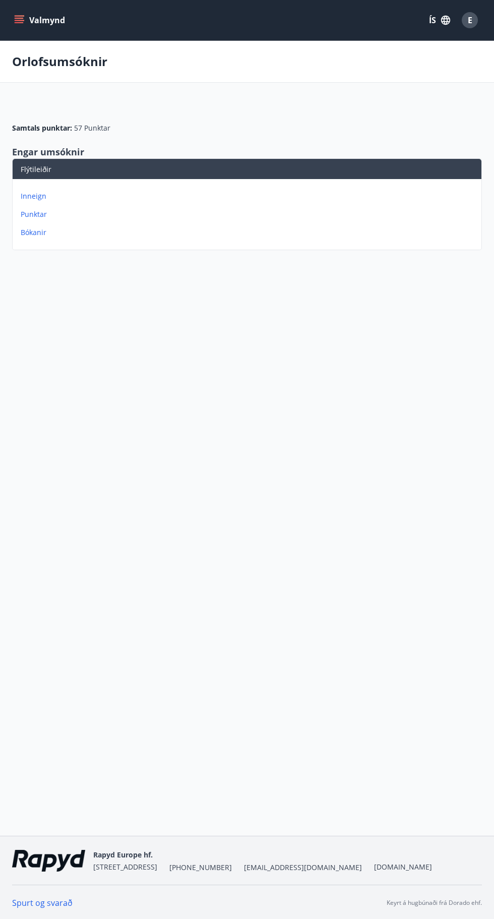
click at [27, 232] on p "Bókanir" at bounding box center [249, 232] width 457 height 10
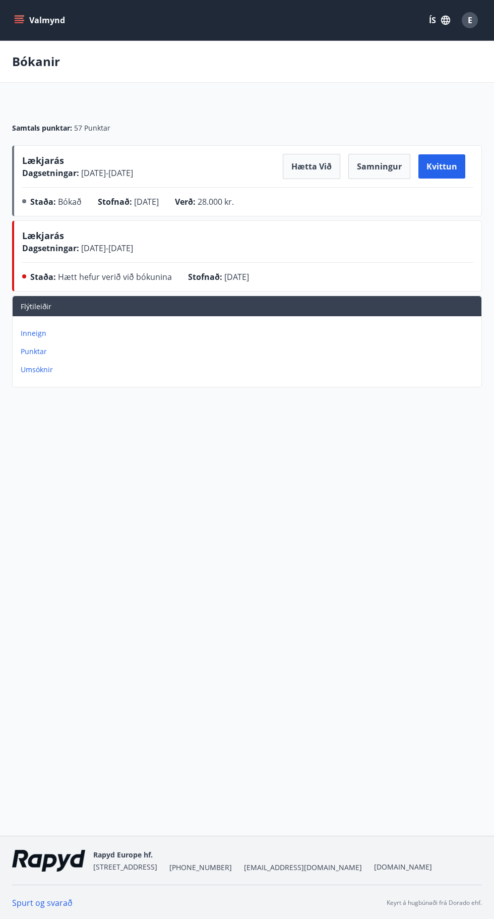
click at [366, 274] on div "Staða : Hætt hefur verið við bókunina Stofnað : 09.06.2025" at bounding box center [247, 279] width 451 height 16
